Goal: Check status: Check status

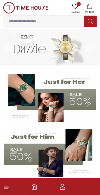
click at [63, 184] on icon "button" at bounding box center [62, 185] width 3 height 3
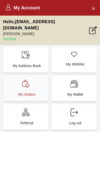
click at [22, 83] on div "My Orders" at bounding box center [25, 89] width 45 height 26
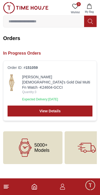
click at [37, 83] on link "[PERSON_NAME] [DEMOGRAPHIC_DATA]'s Gold Dial Multi Fn Watch -K24604-GCCI" at bounding box center [57, 82] width 70 height 16
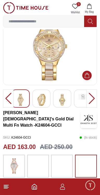
scroll to position [33, 0]
